Goal: Task Accomplishment & Management: Manage account settings

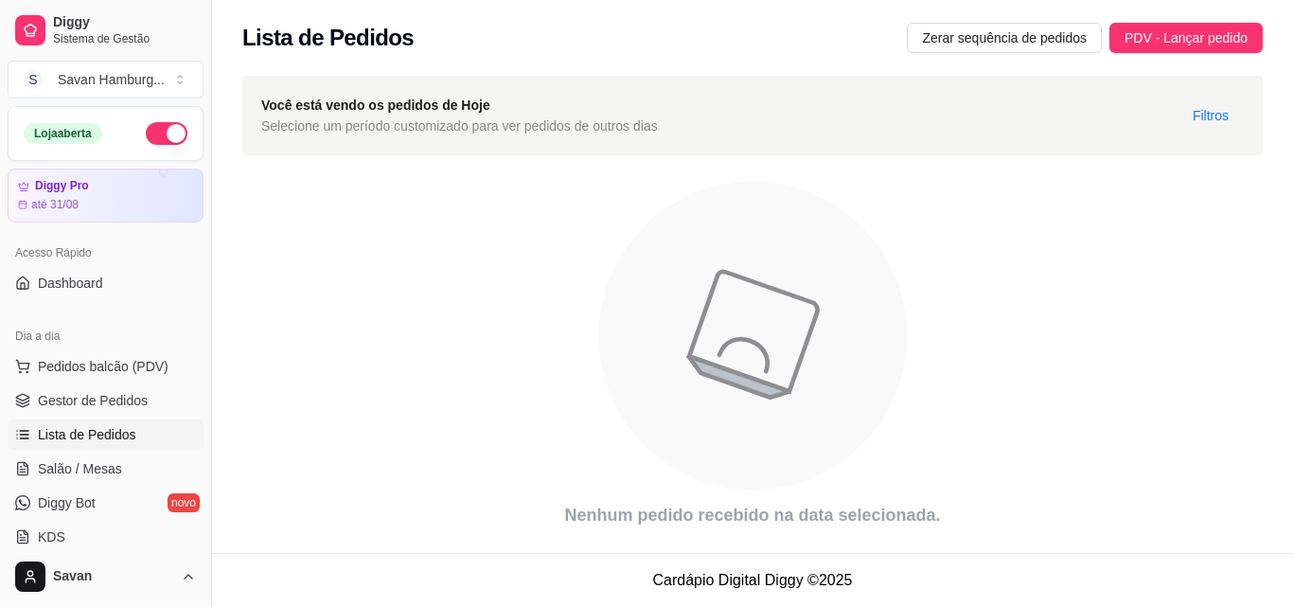
click at [79, 436] on span "Lista de Pedidos" at bounding box center [87, 434] width 98 height 19
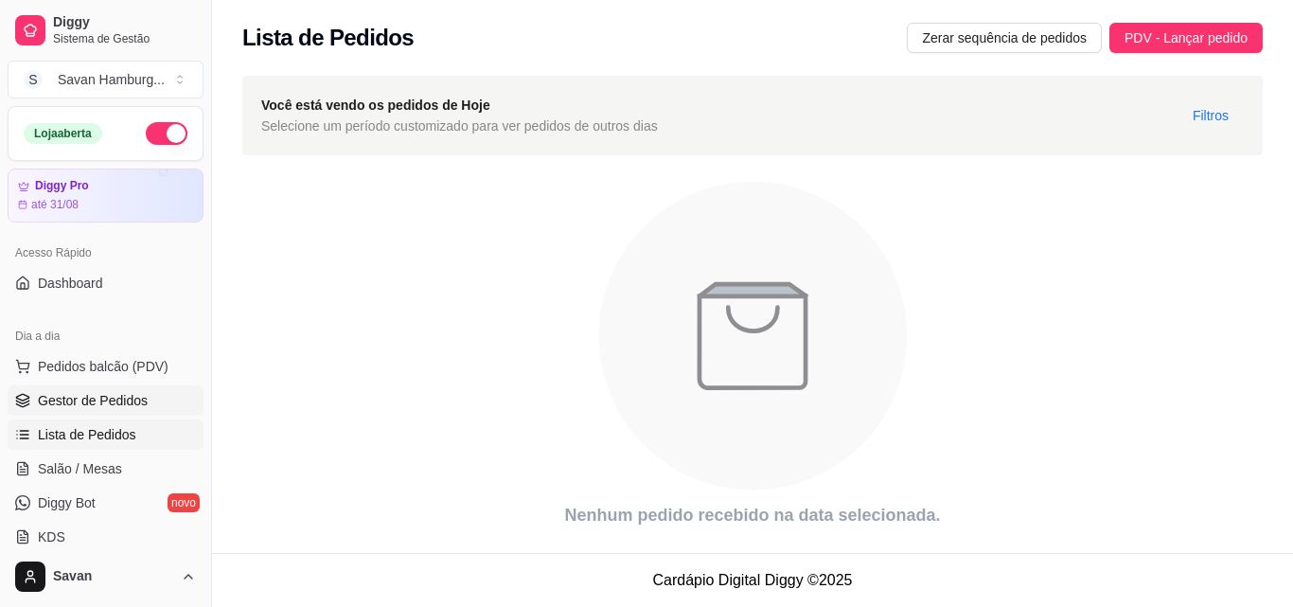
click at [102, 406] on span "Gestor de Pedidos" at bounding box center [93, 400] width 110 height 19
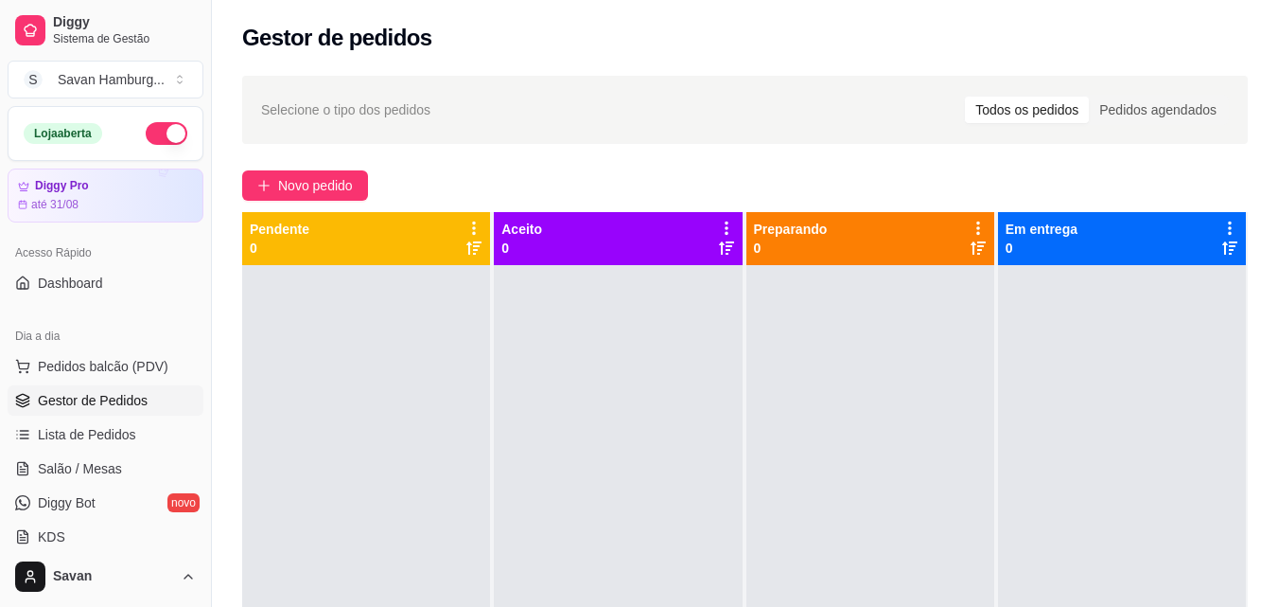
click at [1197, 412] on div at bounding box center [1122, 568] width 248 height 607
click at [1197, 413] on div at bounding box center [1122, 568] width 248 height 607
drag, startPoint x: 1197, startPoint y: 413, endPoint x: 1203, endPoint y: 426, distance: 14.4
click at [1203, 426] on div at bounding box center [1122, 568] width 248 height 607
click at [1205, 430] on div at bounding box center [1122, 568] width 248 height 607
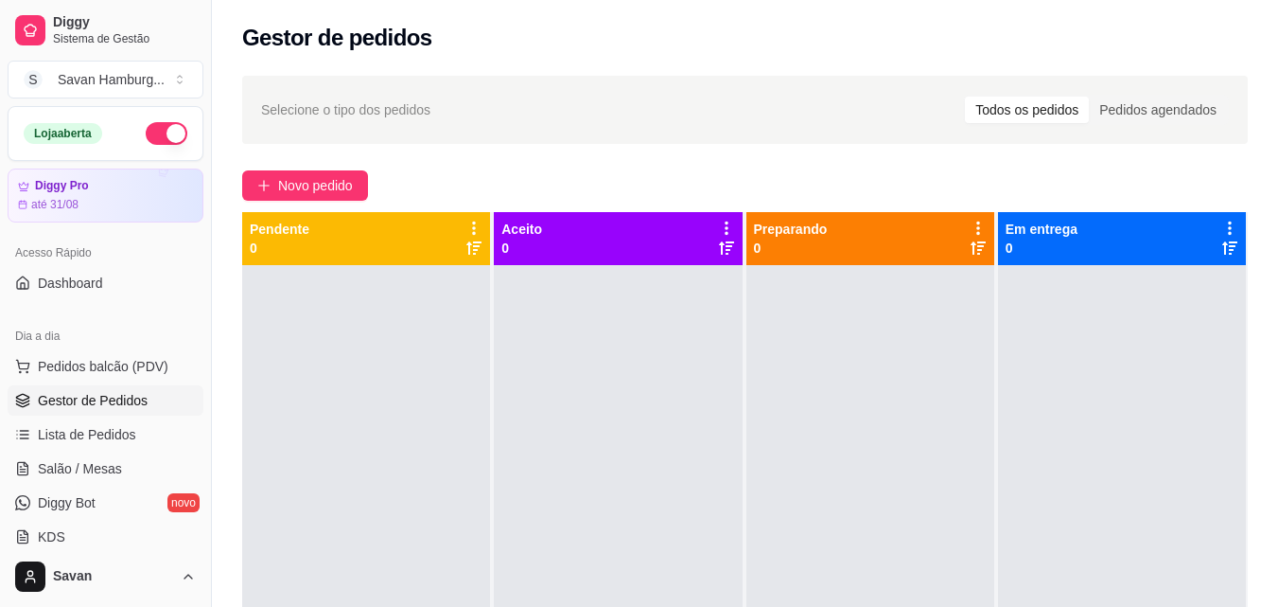
click at [1205, 431] on div at bounding box center [1122, 568] width 248 height 607
click at [1205, 432] on div at bounding box center [1122, 568] width 248 height 607
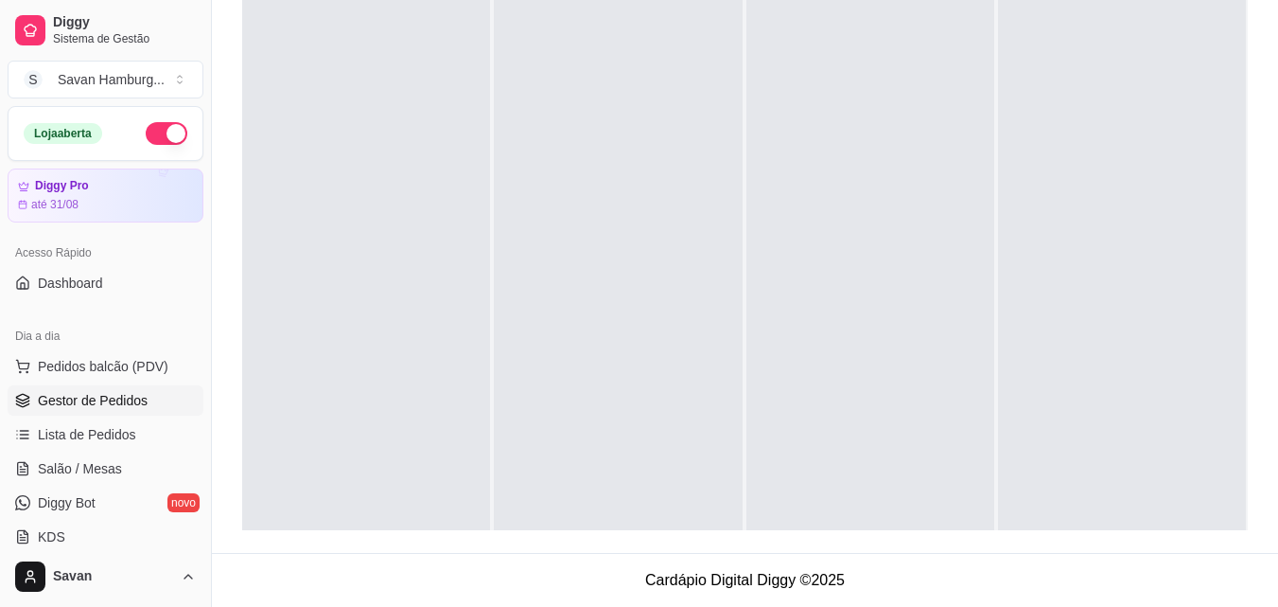
click at [876, 246] on div at bounding box center [871, 279] width 248 height 607
